Goal: Information Seeking & Learning: Learn about a topic

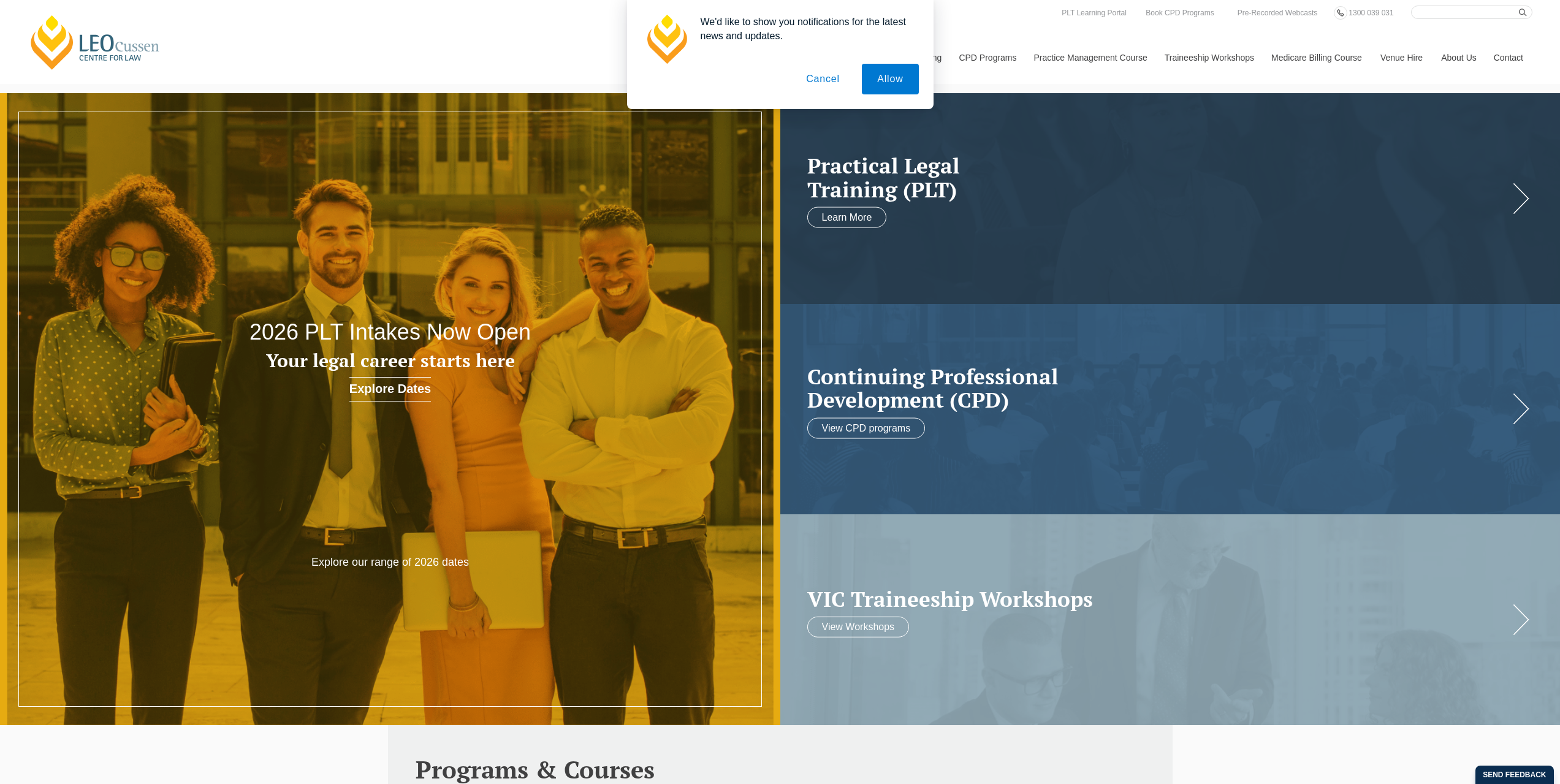
click at [820, 81] on button "Cancel" at bounding box center [823, 79] width 64 height 30
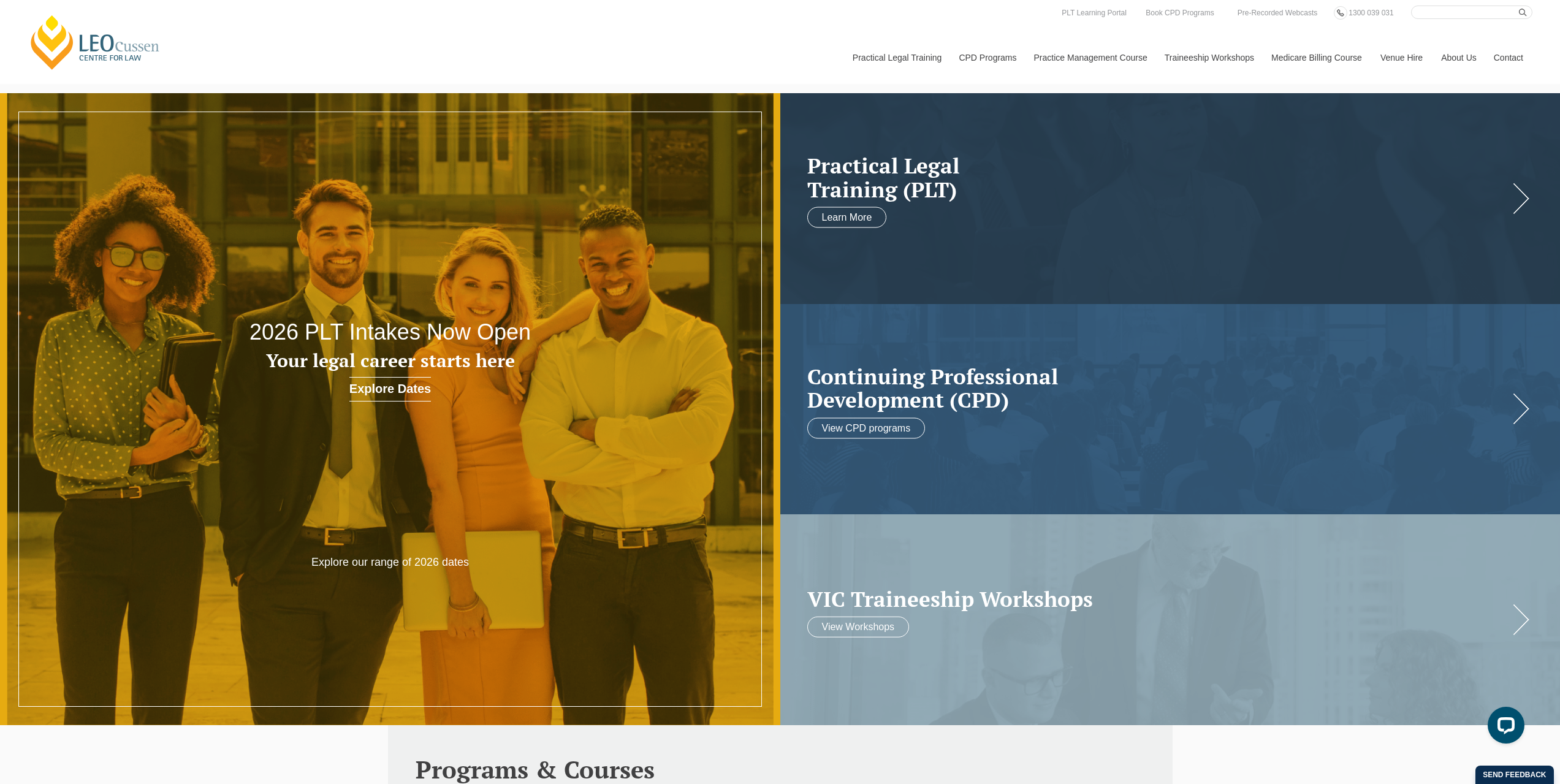
click at [1452, 8] on input "Search here" at bounding box center [1471, 12] width 121 height 14
type input "trust accounting"
click at [1519, 5] on button "submit" at bounding box center [1525, 12] width 14 height 14
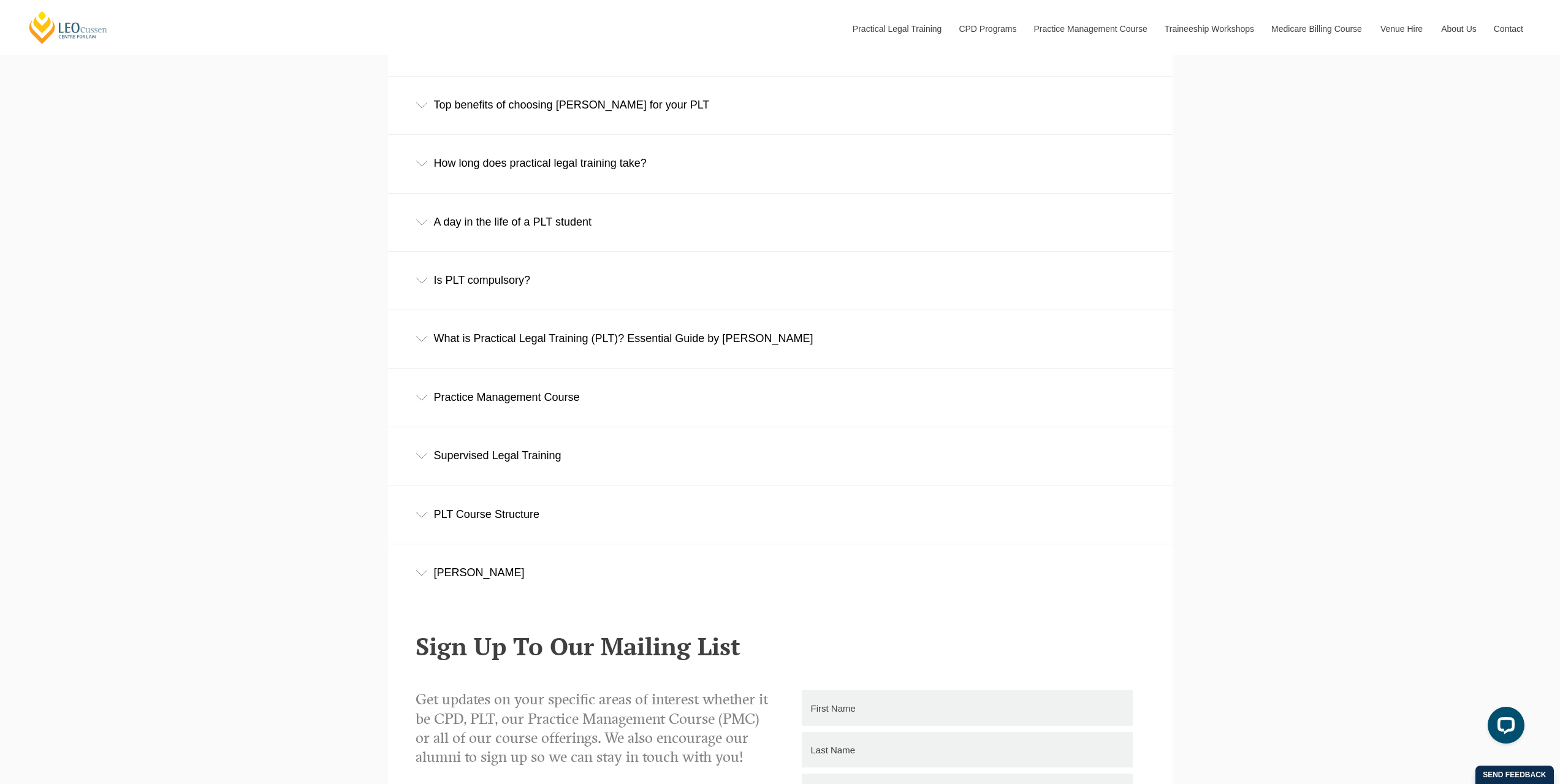
scroll to position [899, 0]
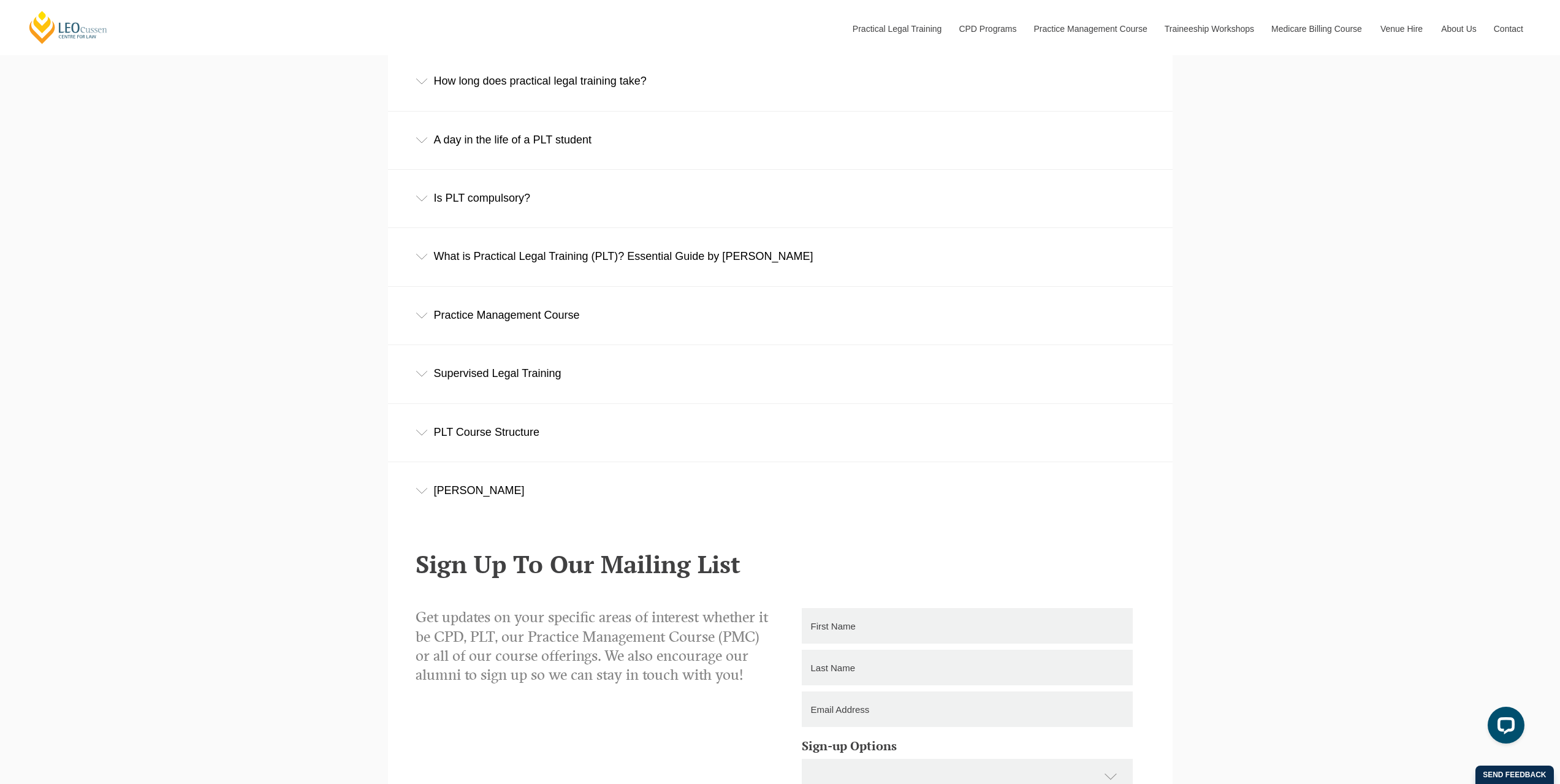
click at [498, 328] on div "Practice Management Course" at bounding box center [780, 315] width 785 height 57
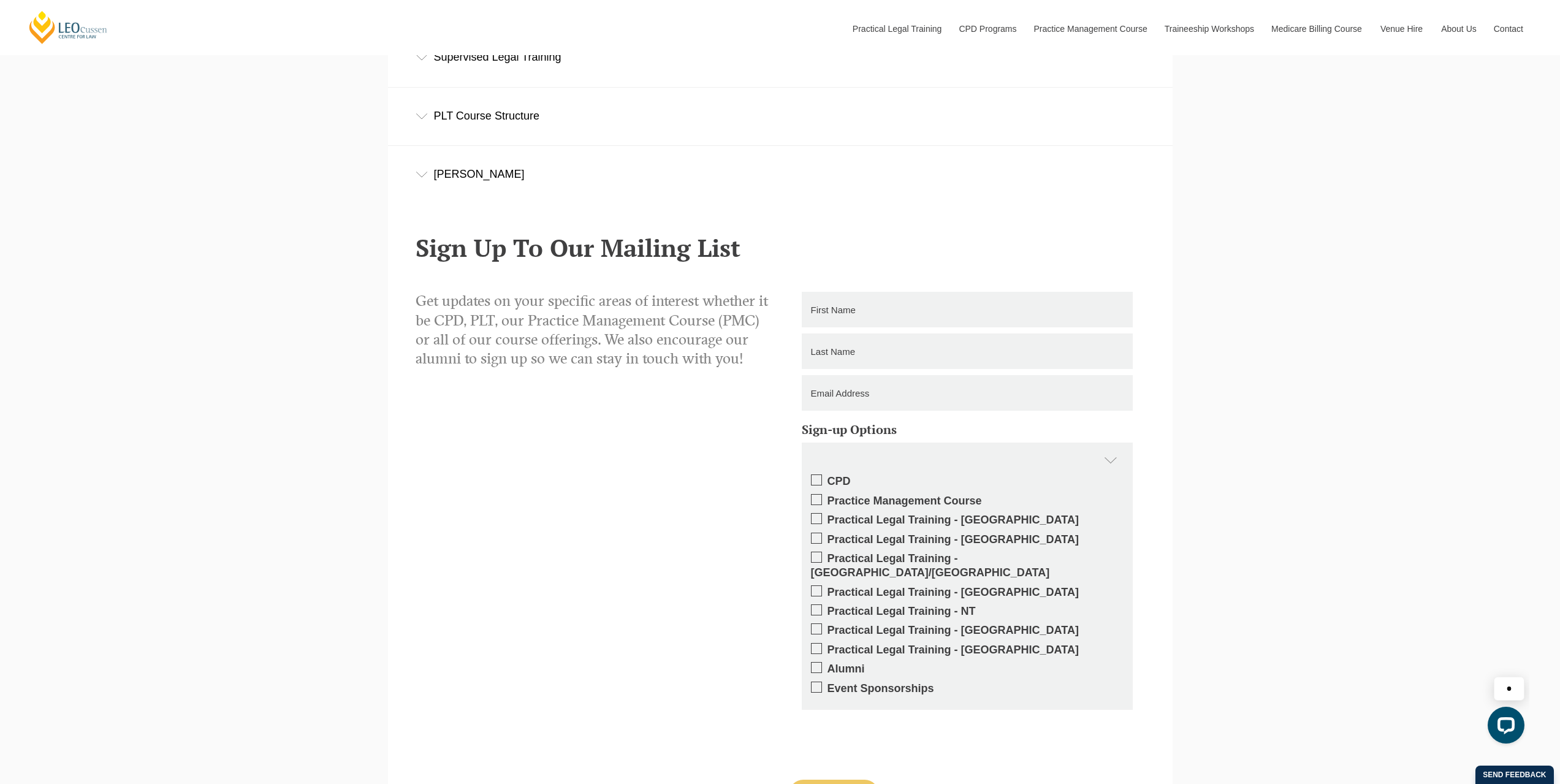
scroll to position [0, 0]
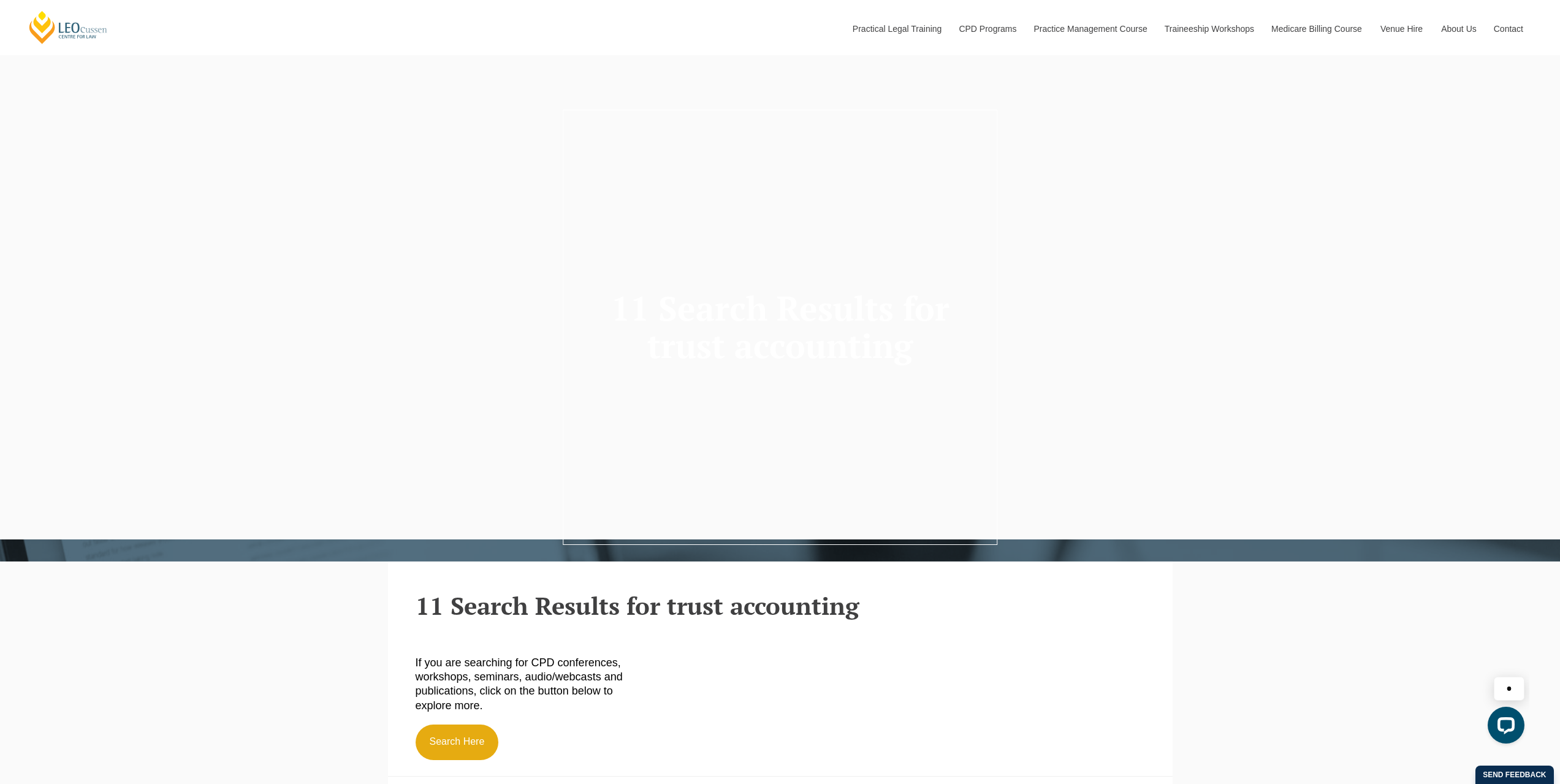
drag, startPoint x: 578, startPoint y: 505, endPoint x: 580, endPoint y: 236, distance: 269.0
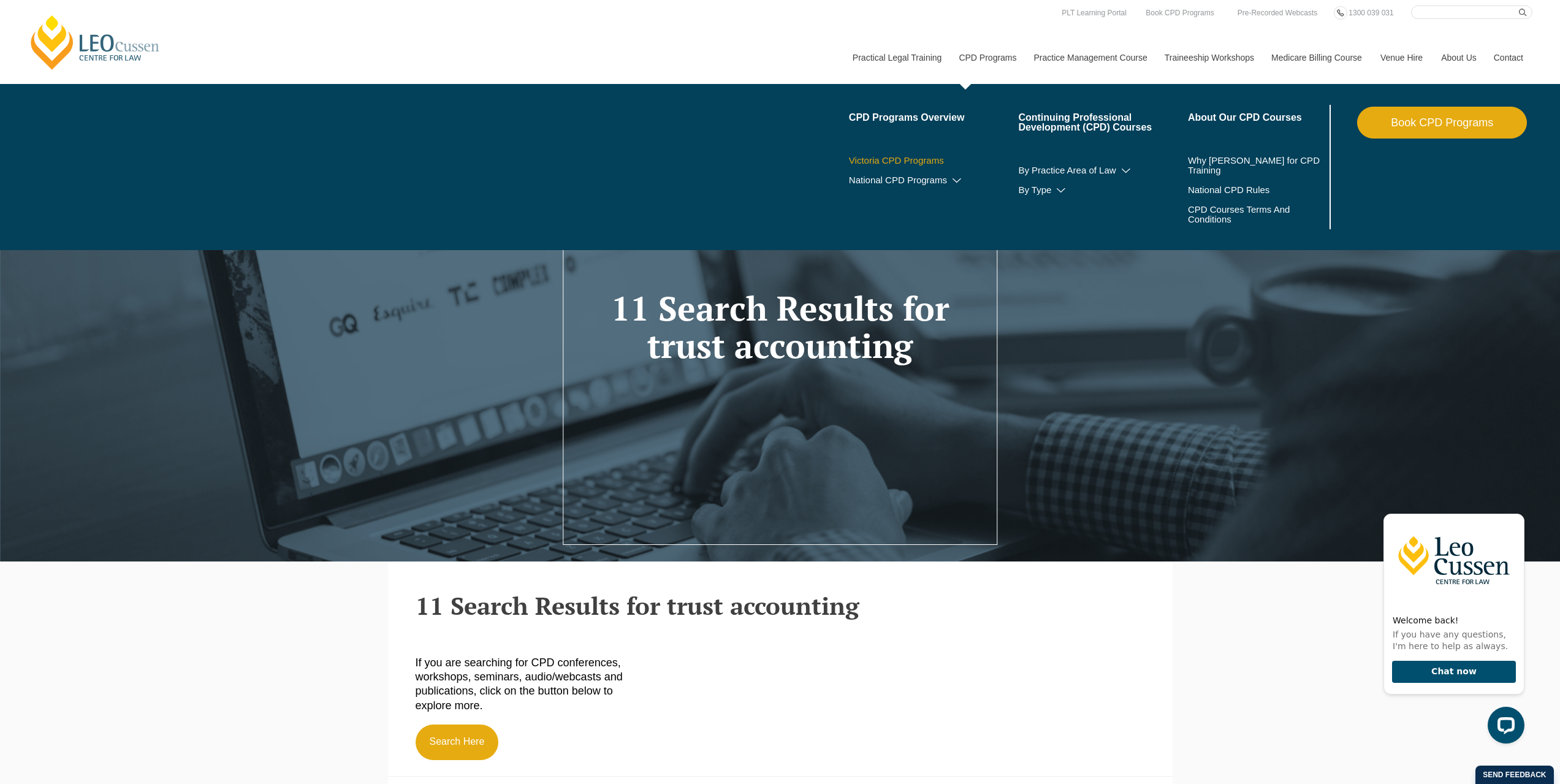
click at [900, 160] on link "Victoria CPD Programs" at bounding box center [934, 160] width 170 height 9
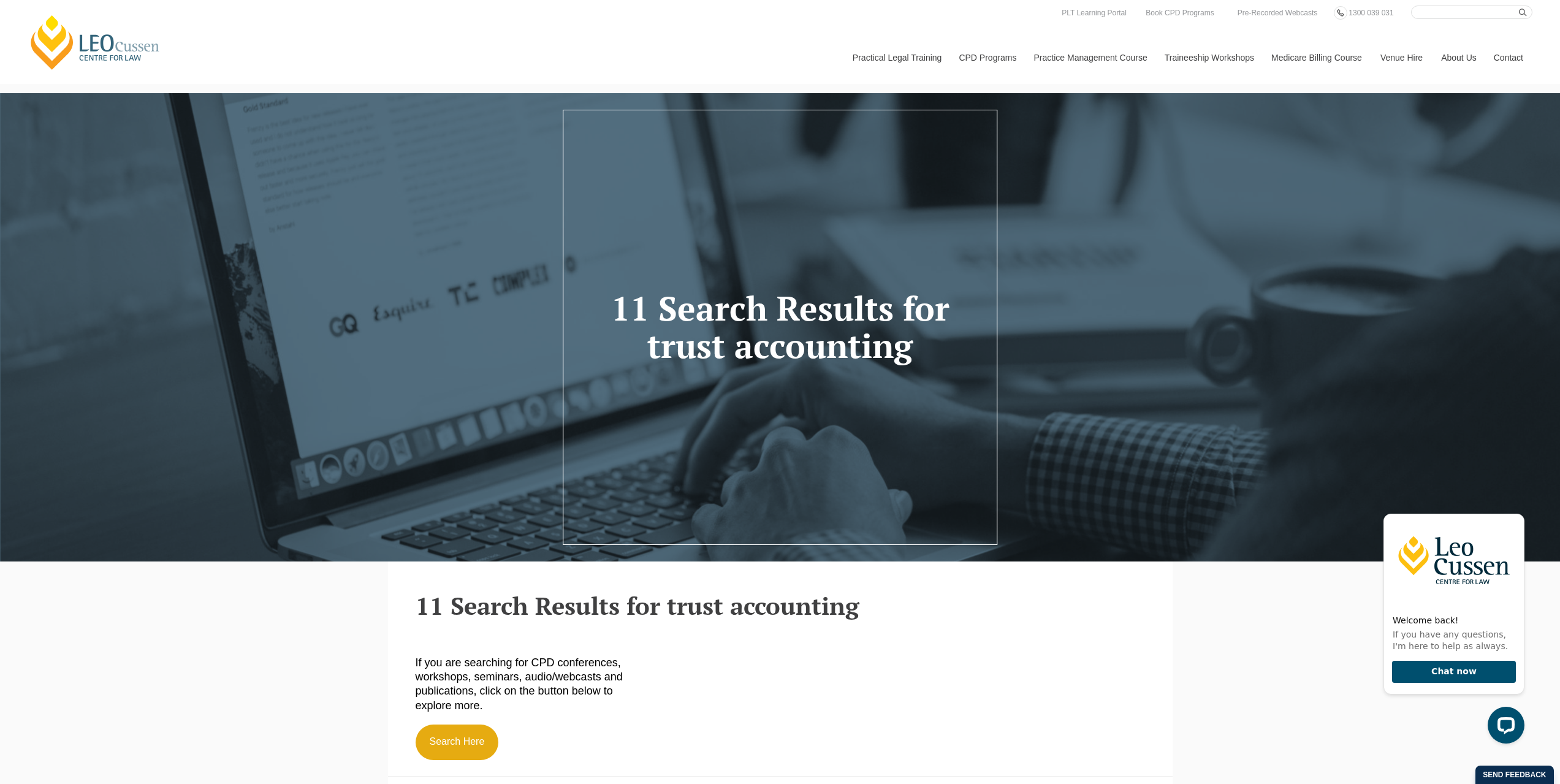
drag, startPoint x: 492, startPoint y: 583, endPoint x: 530, endPoint y: 306, distance: 279.6
click at [106, 50] on link "[PERSON_NAME] Centre for Law" at bounding box center [95, 42] width 135 height 58
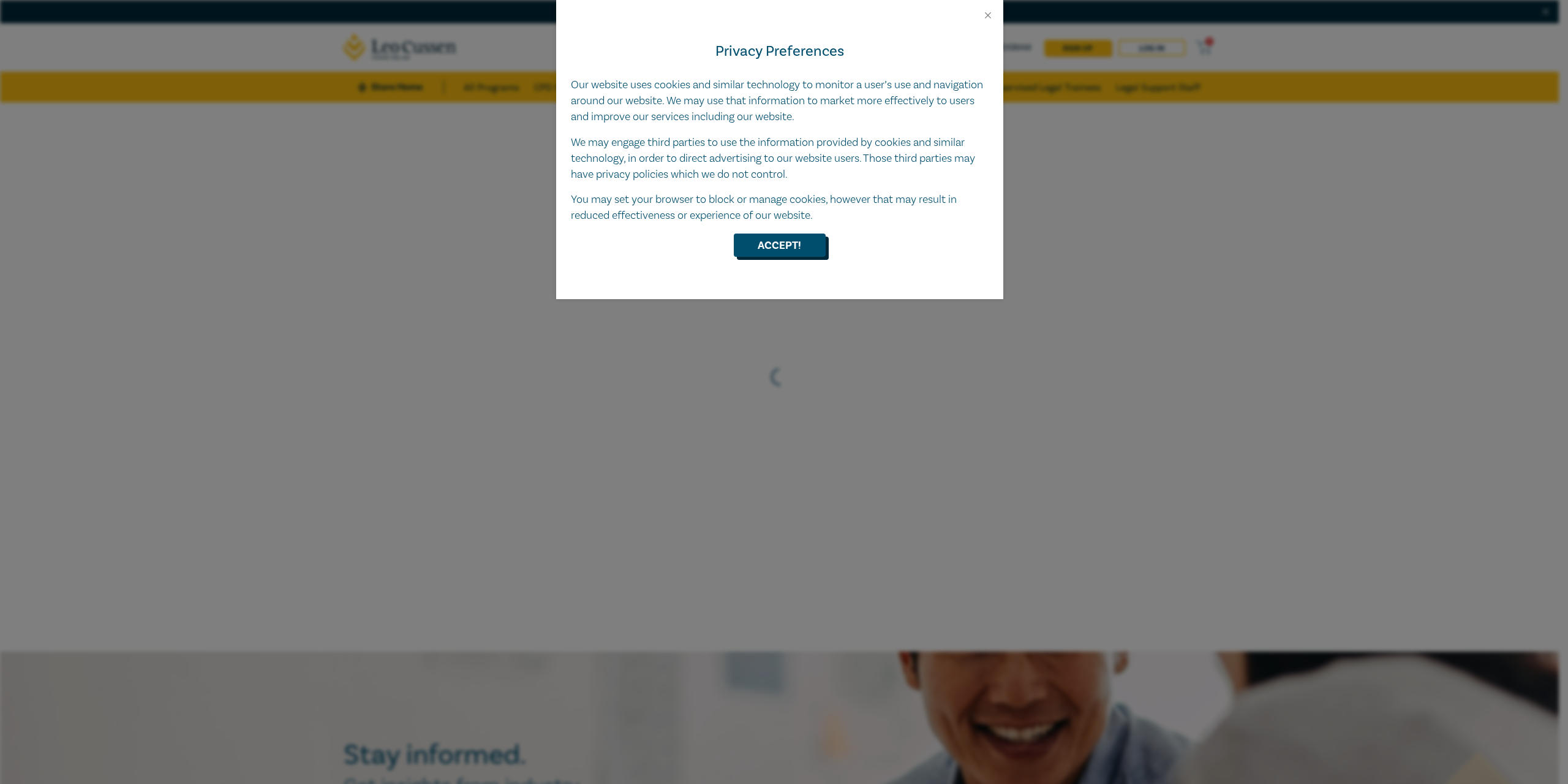
click at [783, 254] on button "Accept!" at bounding box center [780, 245] width 92 height 23
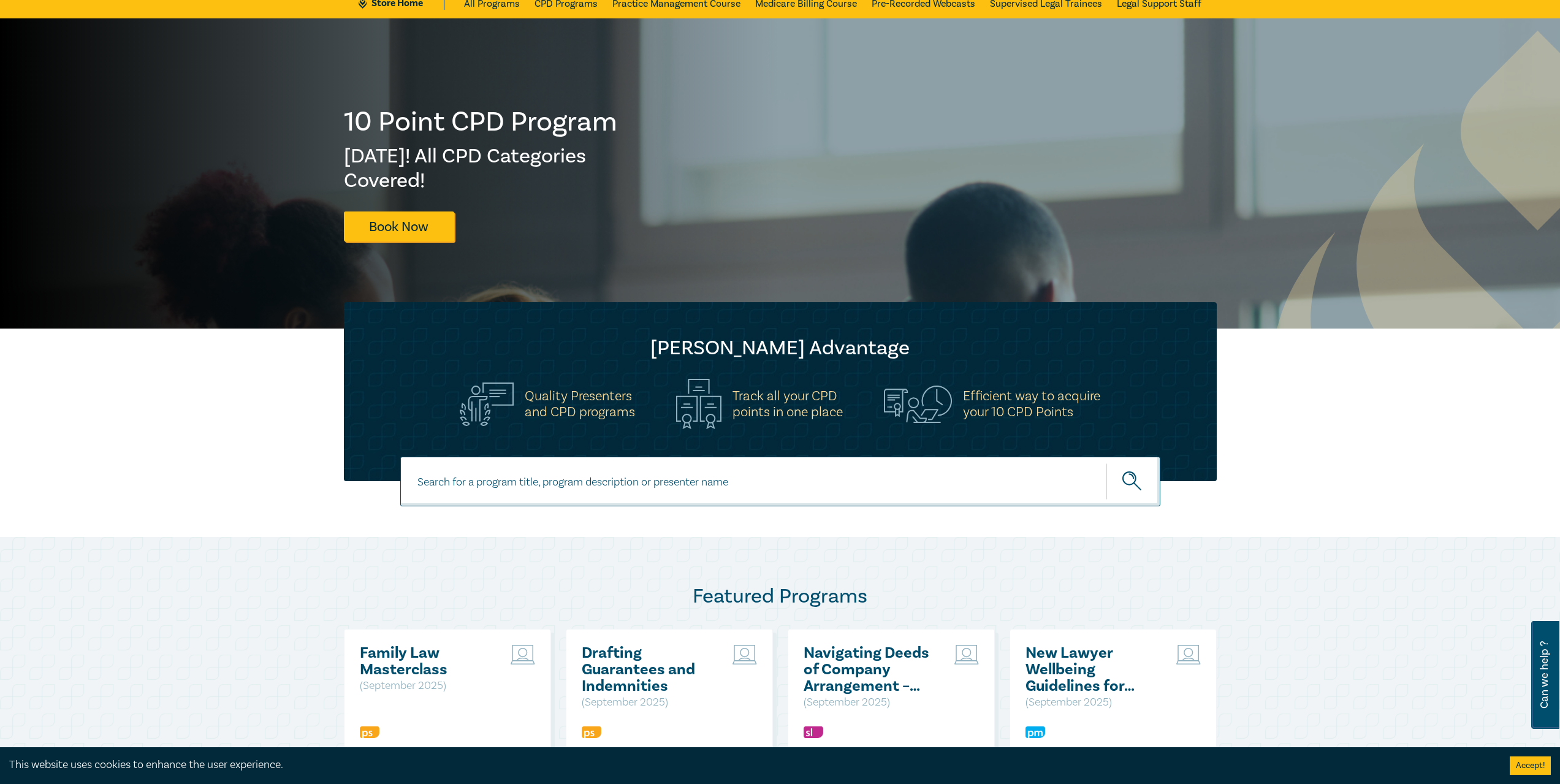
scroll to position [81, 0]
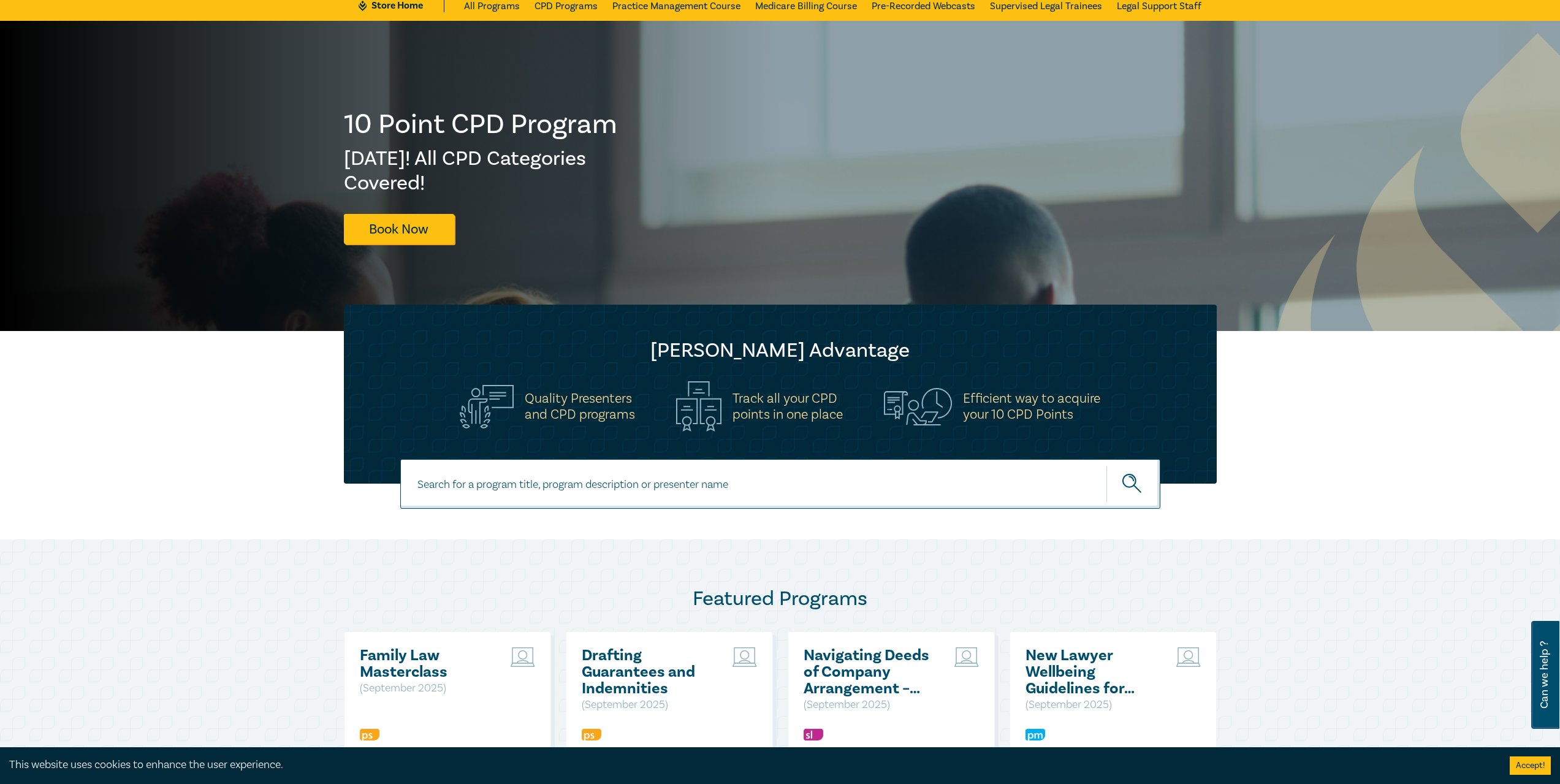
click at [507, 480] on input at bounding box center [780, 483] width 760 height 49
type input "trust"
click at [1106, 465] on button "submit" at bounding box center [1133, 483] width 54 height 37
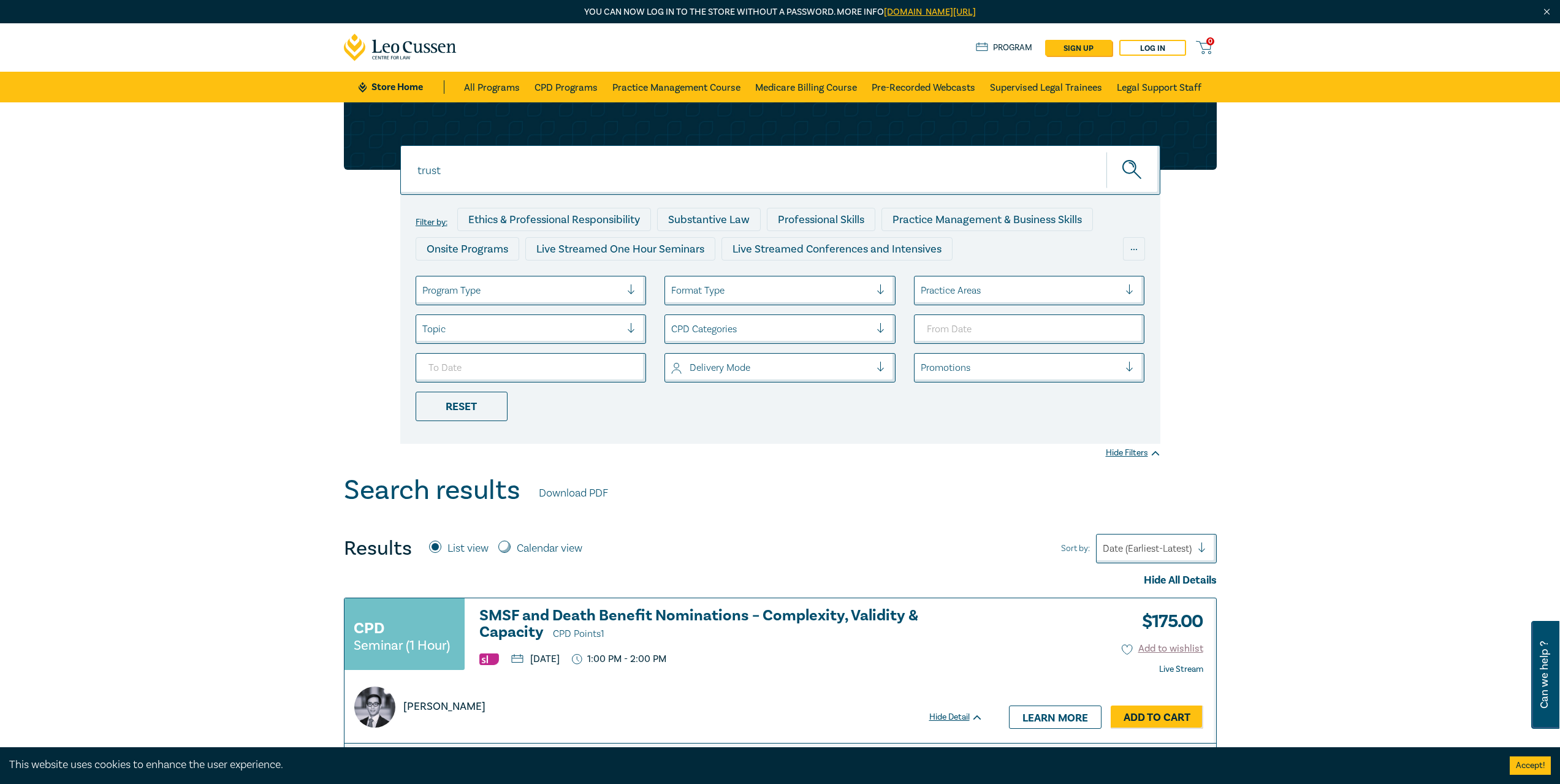
drag, startPoint x: 284, startPoint y: 523, endPoint x: 318, endPoint y: 210, distance: 314.8
click at [393, 53] on icon at bounding box center [400, 47] width 113 height 28
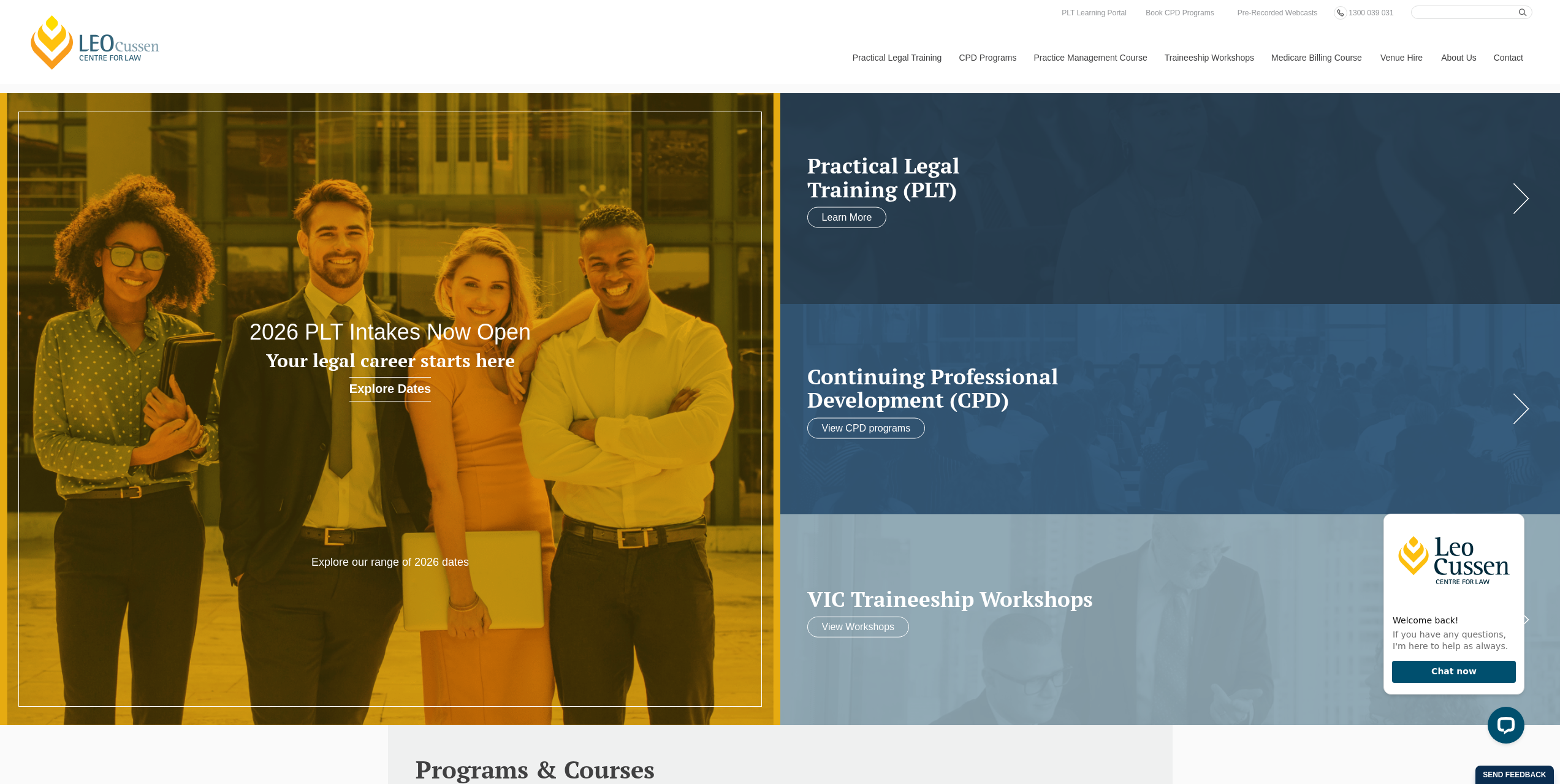
click at [87, 47] on link "[PERSON_NAME] Centre for Law" at bounding box center [95, 42] width 135 height 58
click at [1427, 15] on input "Search here" at bounding box center [1471, 12] width 121 height 14
type input "trust"
click at [1519, 5] on button "submit" at bounding box center [1525, 12] width 14 height 14
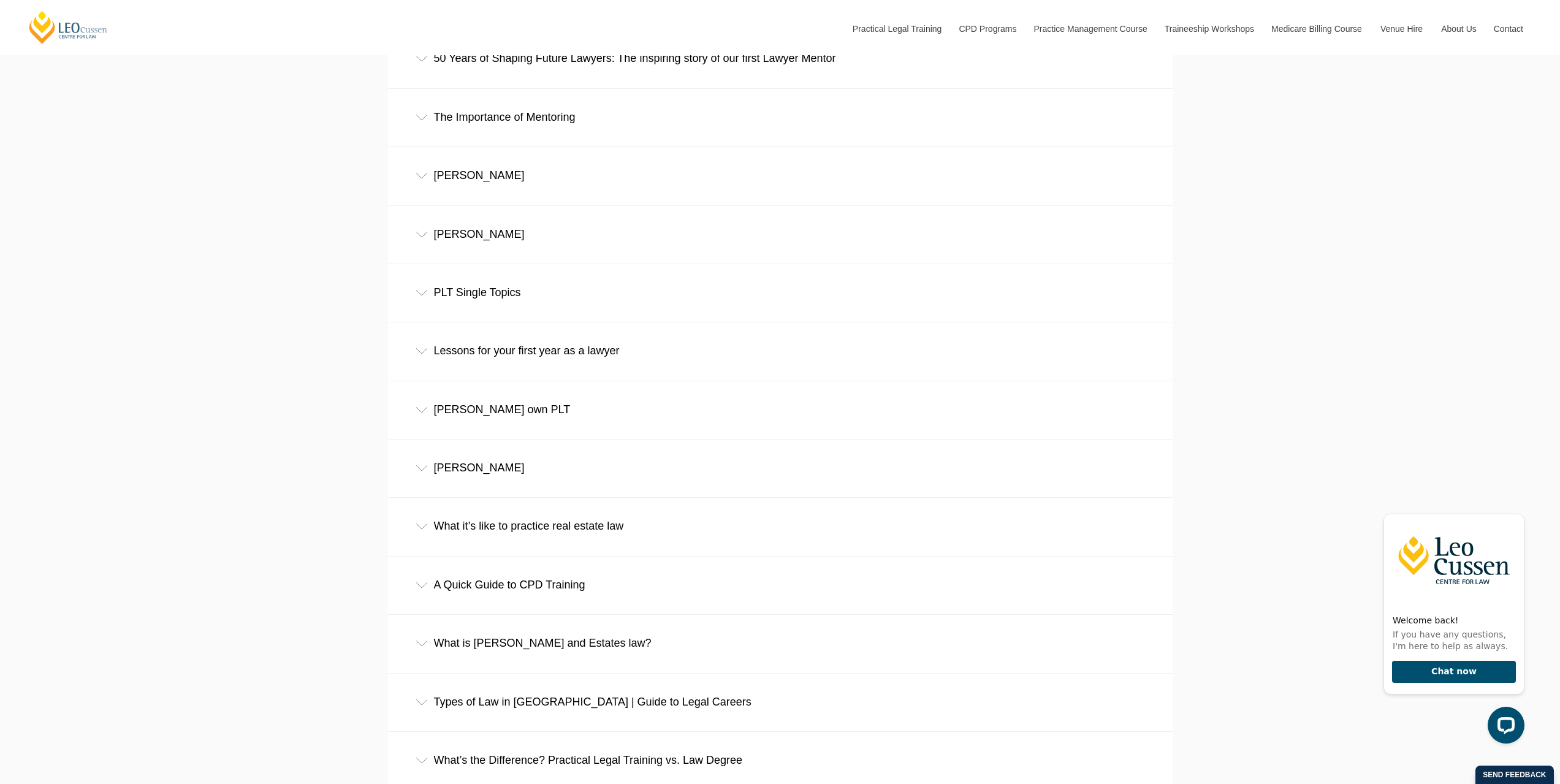
scroll to position [1471, 0]
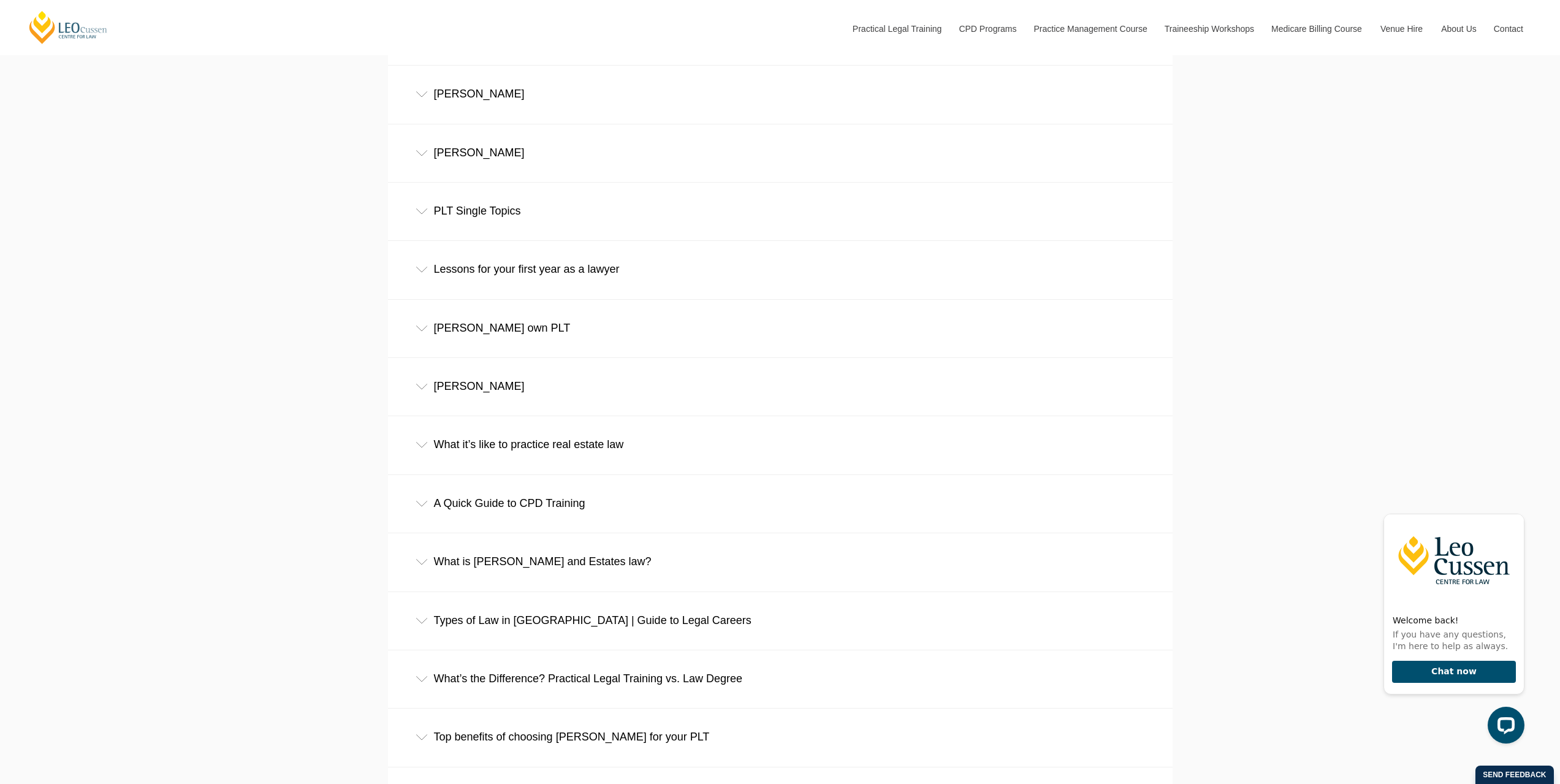
click at [420, 210] on div "PLT Single Topics" at bounding box center [780, 211] width 785 height 57
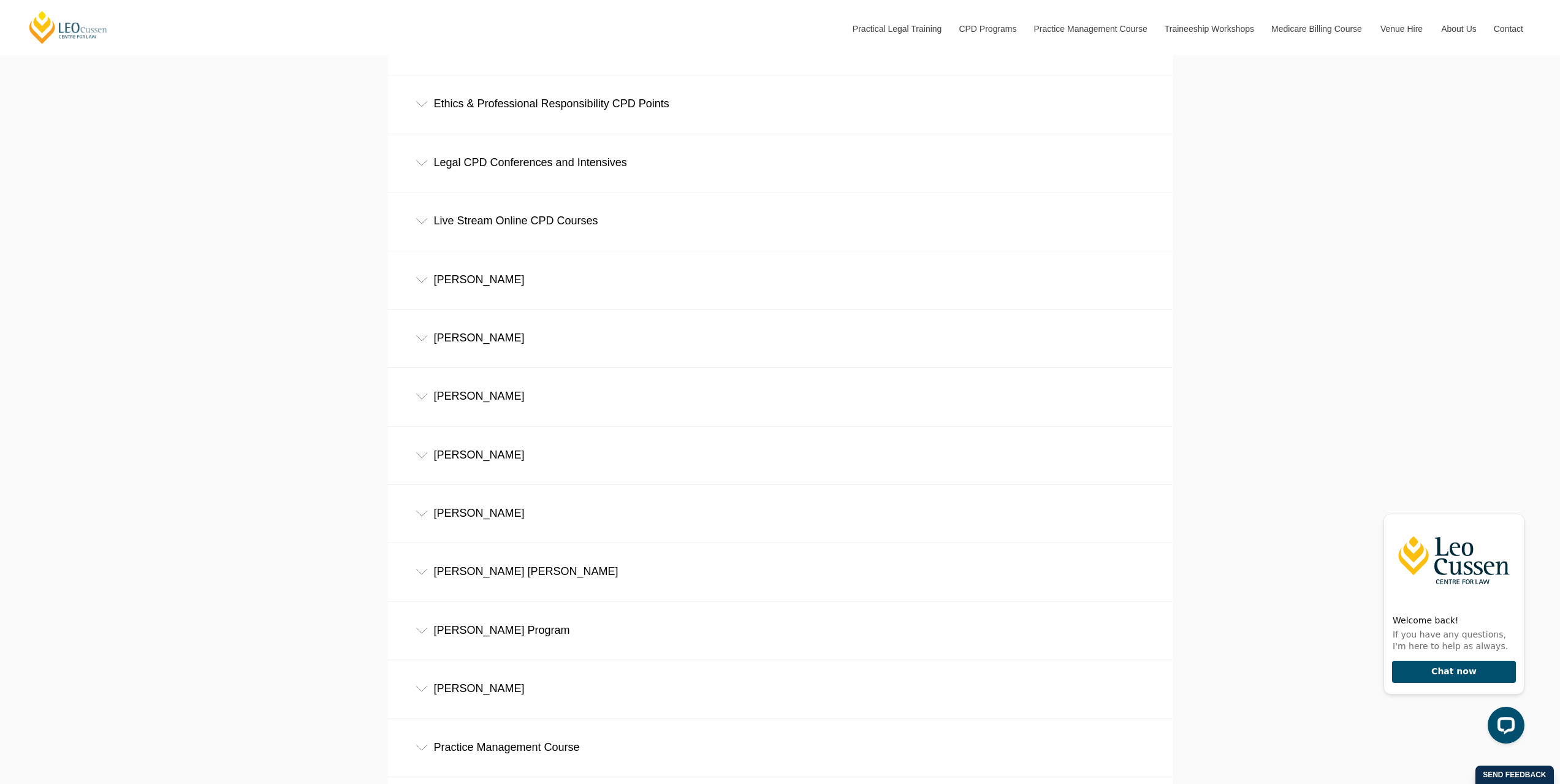
scroll to position [2860, 0]
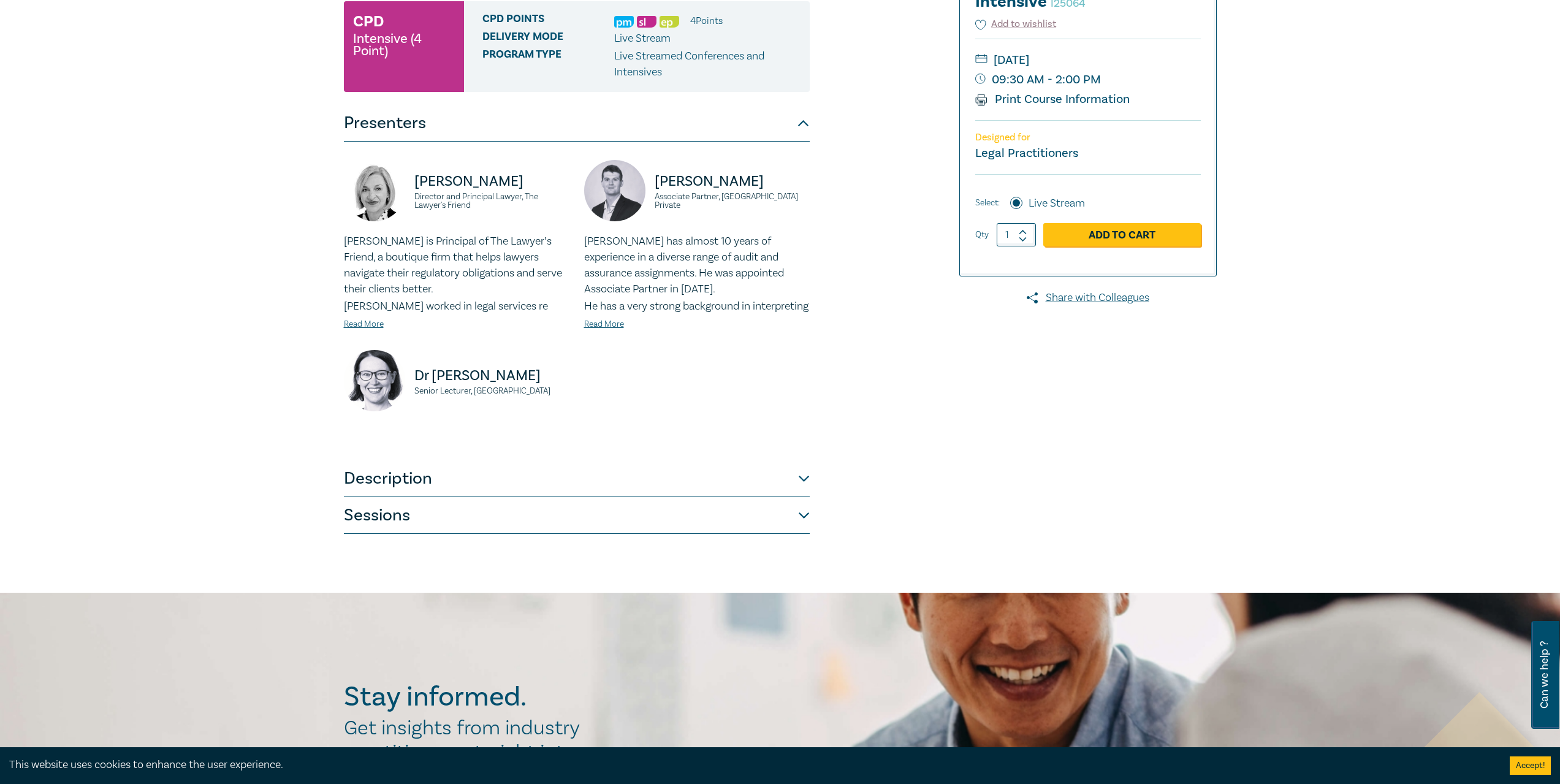
scroll to position [245, 0]
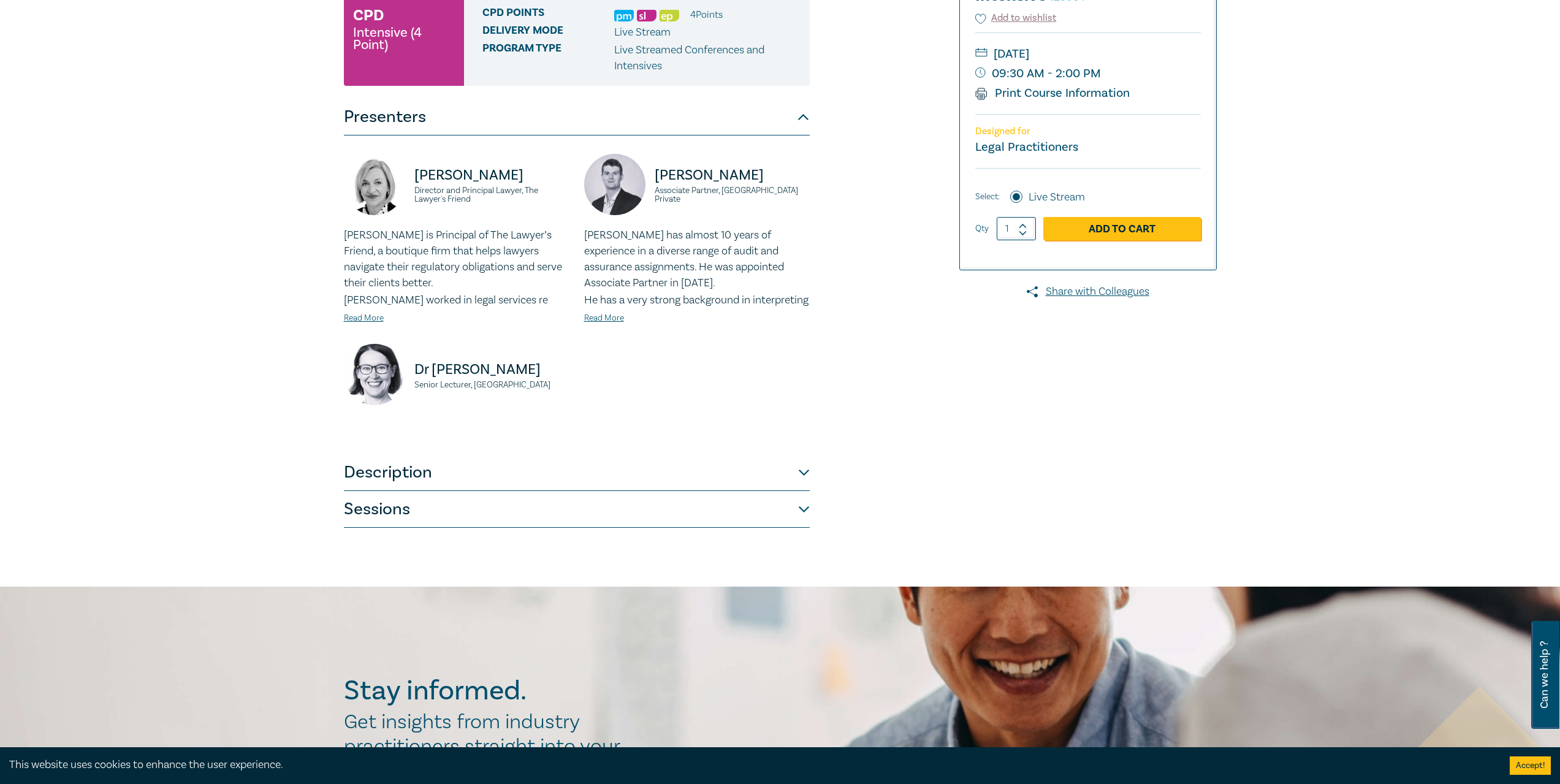
click at [420, 490] on button "Description" at bounding box center [577, 473] width 466 height 37
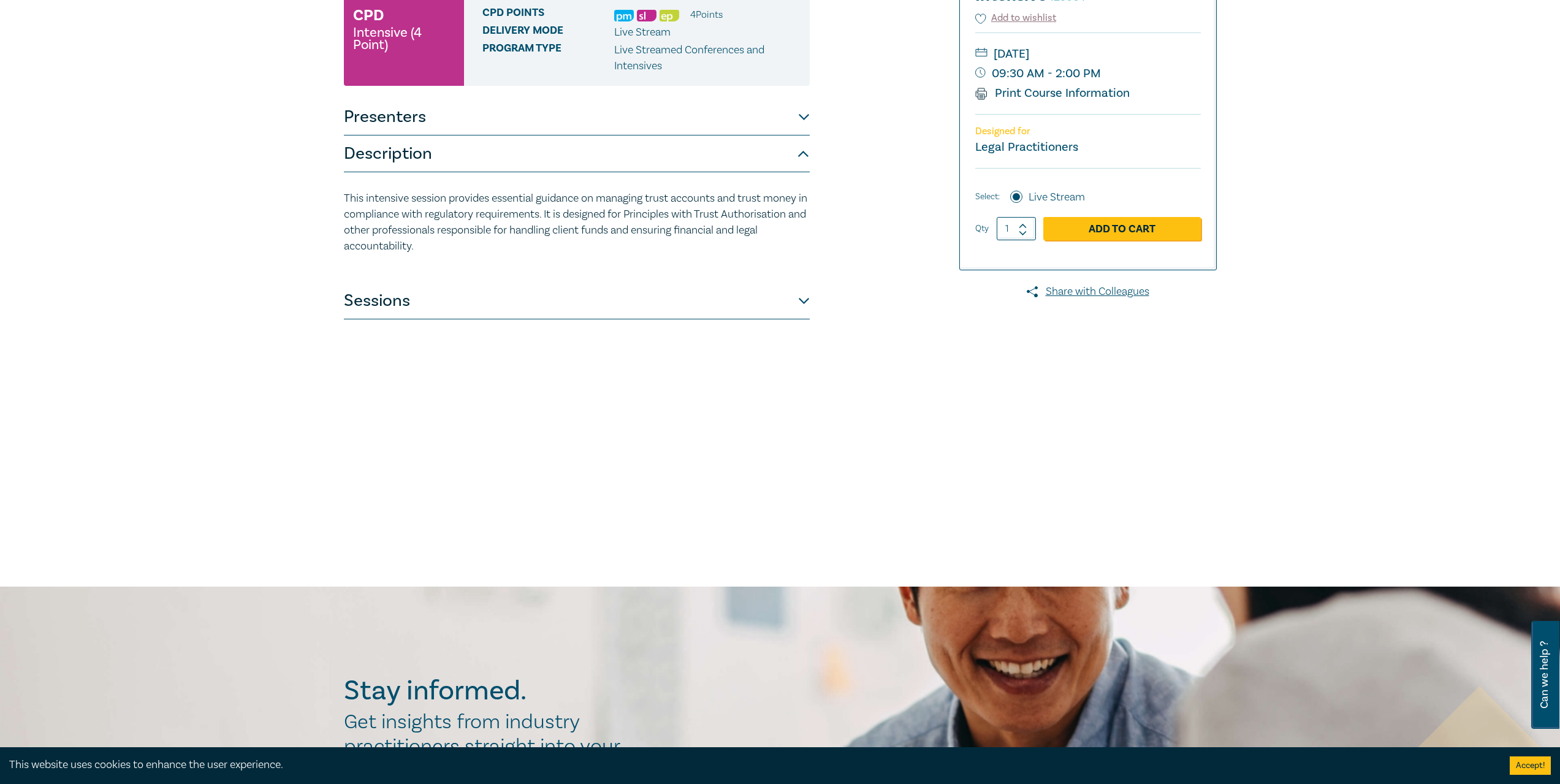
click at [374, 307] on button "Sessions" at bounding box center [577, 301] width 466 height 37
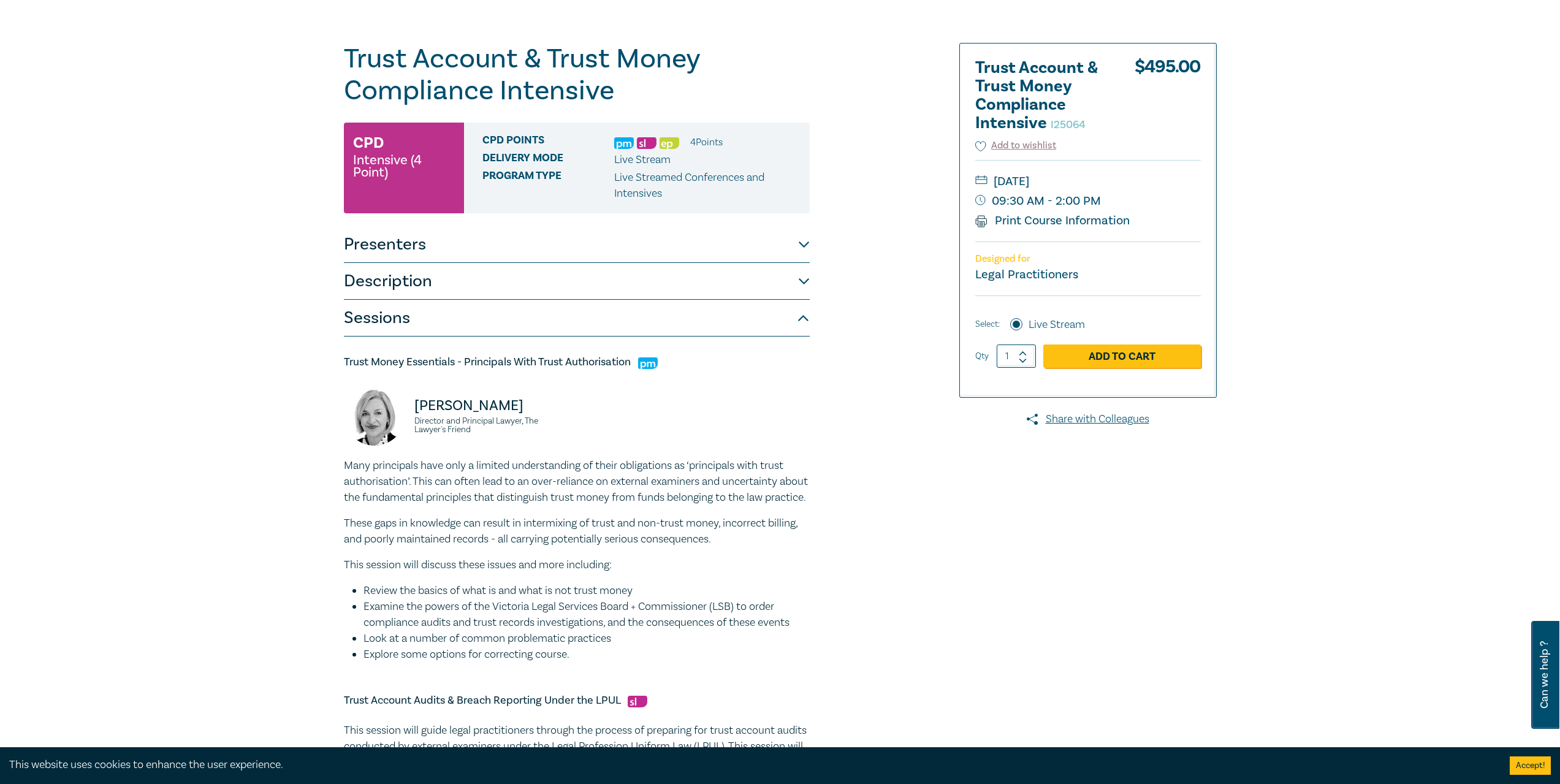
scroll to position [0, 0]
